Goal: Navigation & Orientation: Go to known website

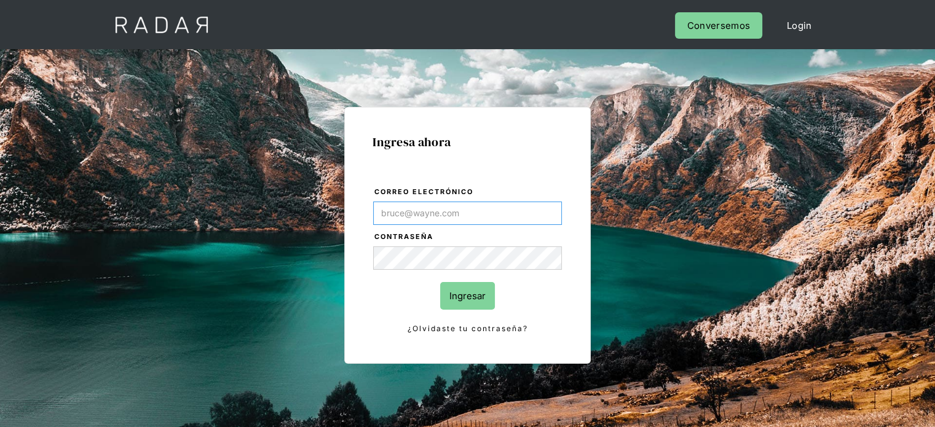
click at [424, 208] on input "Correo electrónico" at bounding box center [467, 213] width 189 height 23
type input "jtolve@bamboopayment.com"
click at [469, 289] on input "Ingresar" at bounding box center [467, 296] width 55 height 28
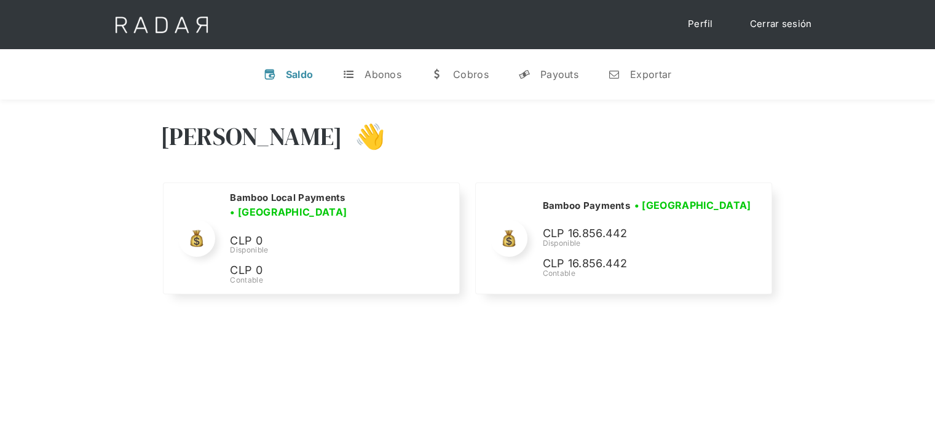
click at [804, 138] on div "Hola Joaquín 👋 Cargando tus cuentas... Nombre de la empresa • Conectada • Desco…" at bounding box center [467, 210] width 935 height 220
